Goal: Check status: Check status

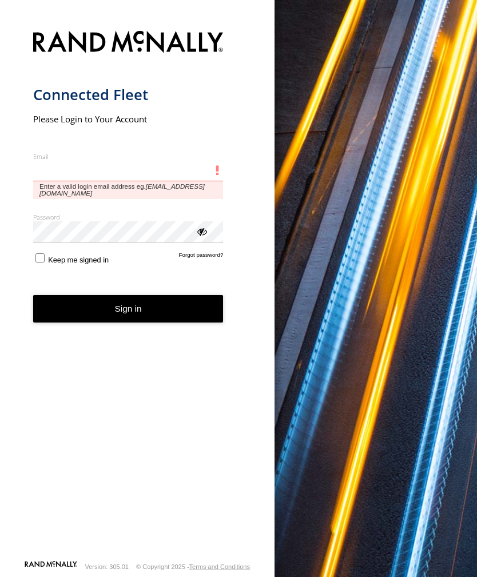
click at [88, 171] on input "Email" at bounding box center [128, 171] width 191 height 21
type input "**********"
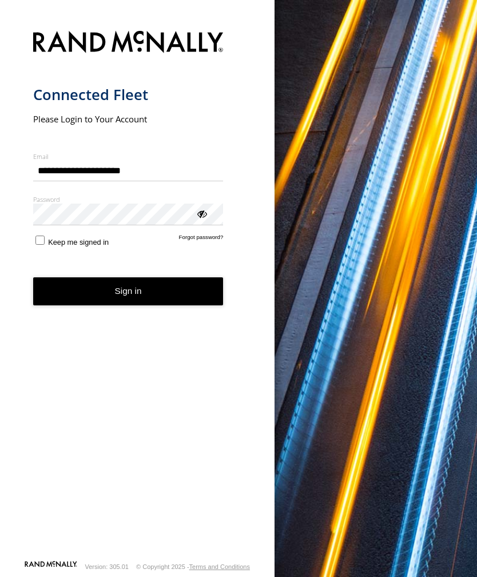
click at [128, 296] on button "Sign in" at bounding box center [128, 292] width 191 height 28
click at [138, 300] on button "Sign in" at bounding box center [128, 292] width 191 height 28
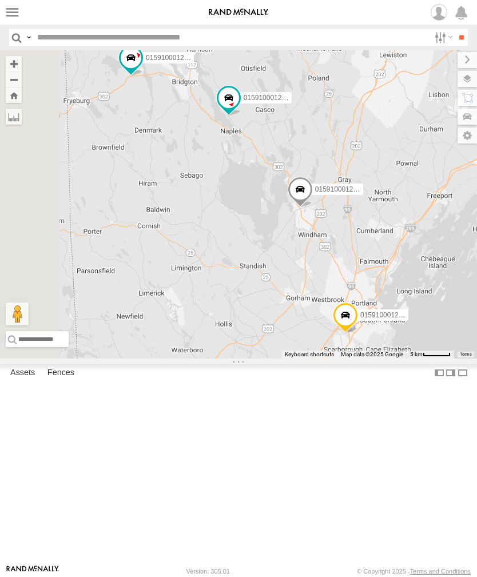
click at [19, 11] on label at bounding box center [12, 12] width 17 height 17
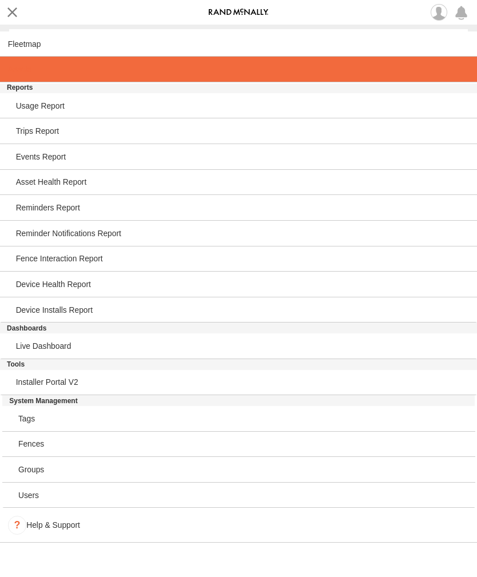
click at [31, 70] on span at bounding box center [19, 69] width 23 height 9
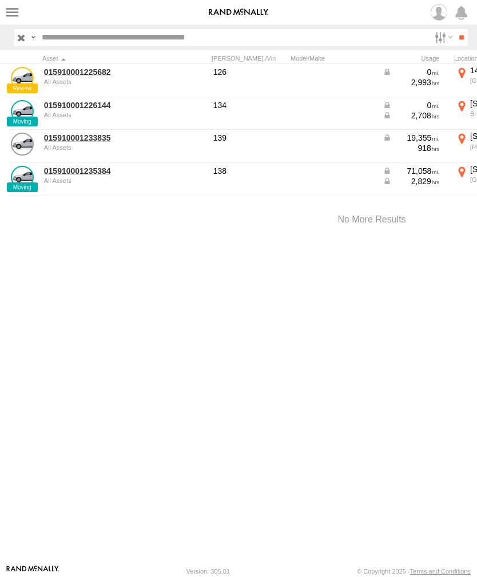
click at [89, 142] on link "015910001233835" at bounding box center [99, 138] width 111 height 10
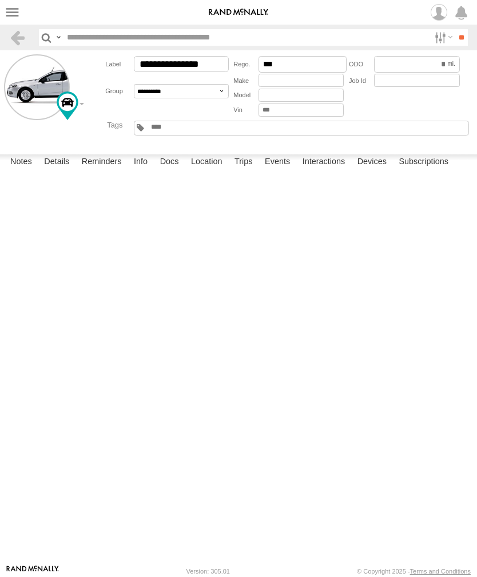
click at [280, 171] on label "Events" at bounding box center [277, 163] width 37 height 16
click at [16, 15] on label at bounding box center [12, 12] width 17 height 17
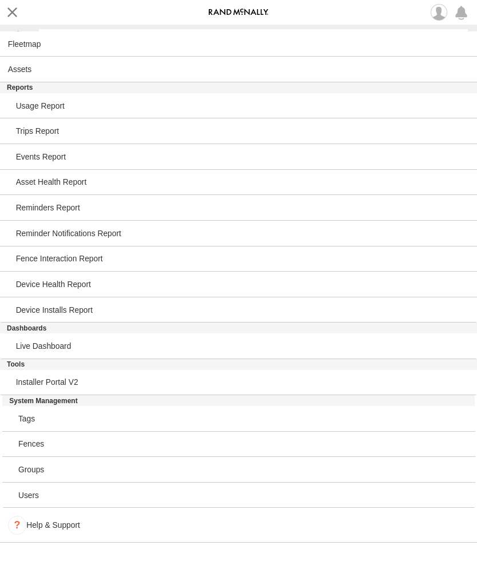
scroll to position [1456, 0]
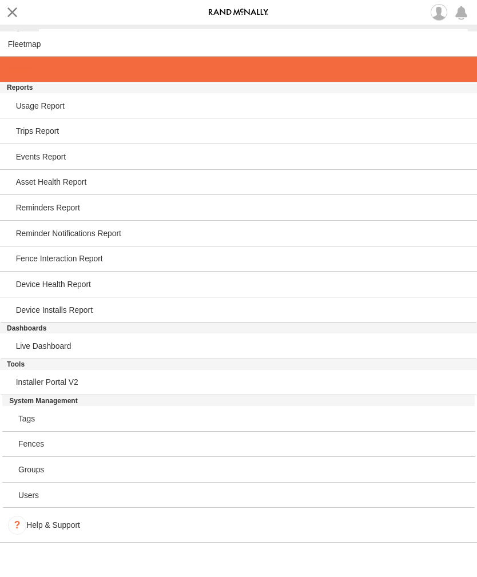
click at [30, 70] on span at bounding box center [19, 69] width 23 height 9
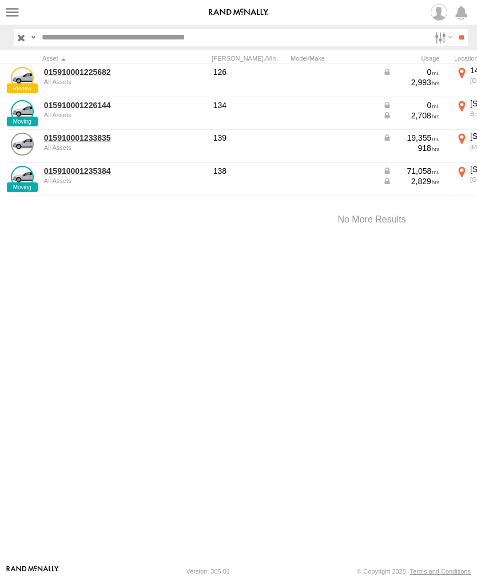
click at [76, 175] on link "015910001235384" at bounding box center [99, 171] width 111 height 10
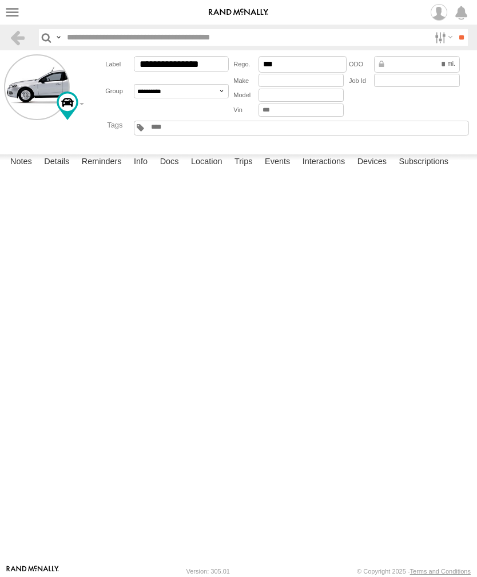
click at [285, 171] on label "Events" at bounding box center [277, 163] width 37 height 16
